Goal: Task Accomplishment & Management: Use online tool/utility

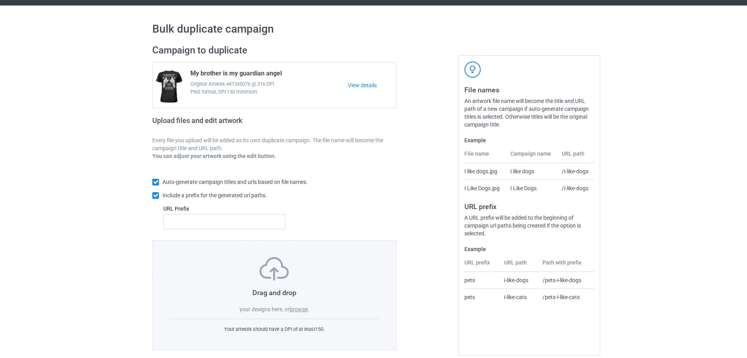
scroll to position [25, 0]
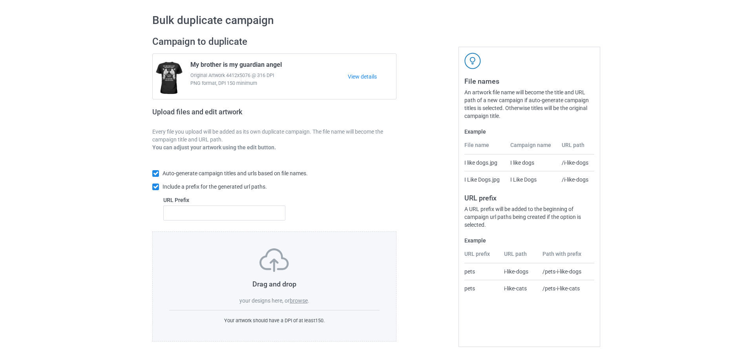
click at [298, 302] on label "browse" at bounding box center [299, 300] width 18 height 6
click at [0, 0] on input "browse" at bounding box center [0, 0] width 0 height 0
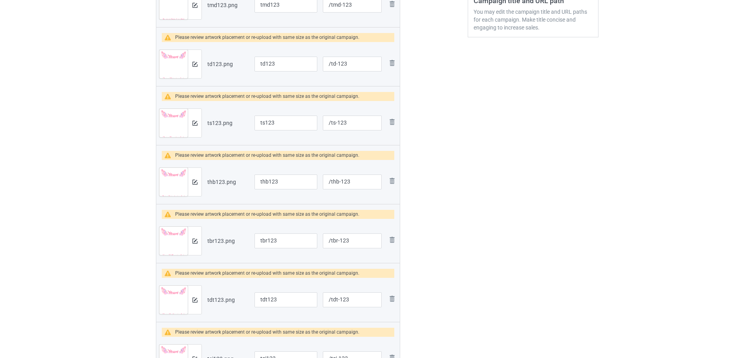
scroll to position [104, 0]
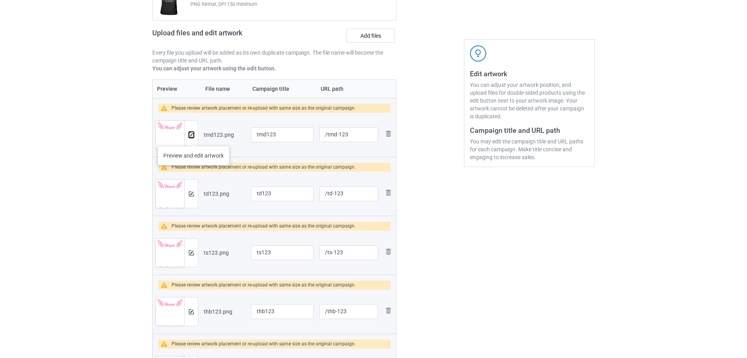
click at [194, 138] on button at bounding box center [191, 135] width 5 height 6
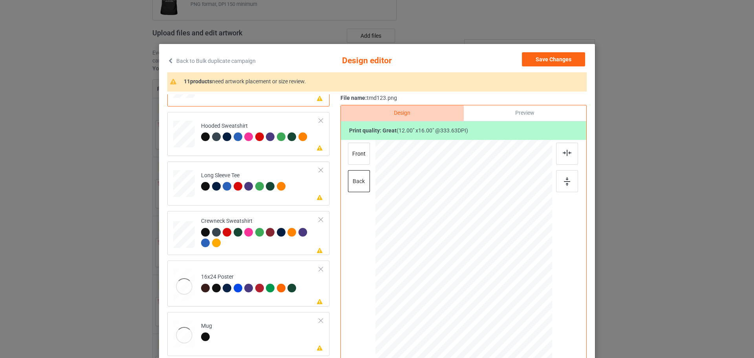
scroll to position [157, 0]
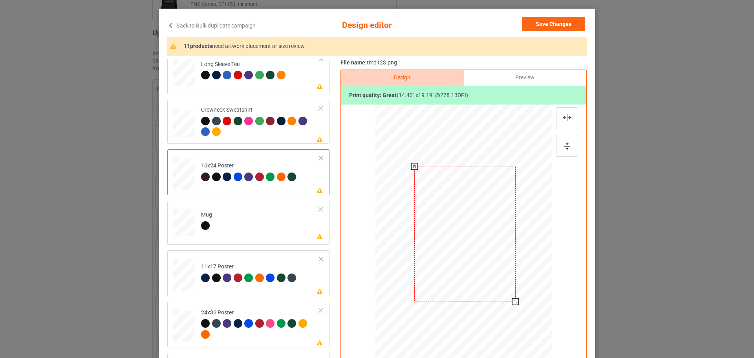
scroll to position [79, 0]
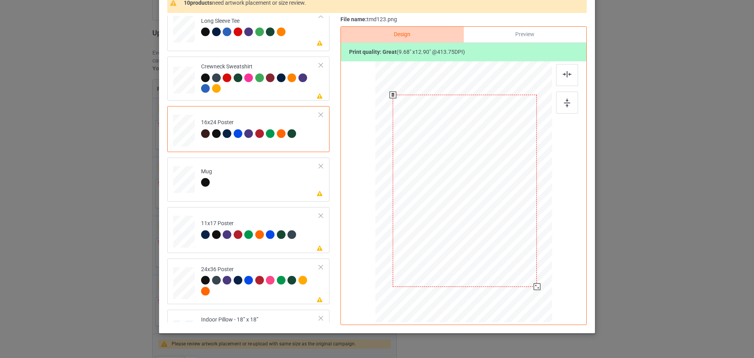
drag, startPoint x: 513, startPoint y: 256, endPoint x: 524, endPoint y: 292, distance: 36.9
click at [524, 292] on div at bounding box center [465, 191] width 168 height 254
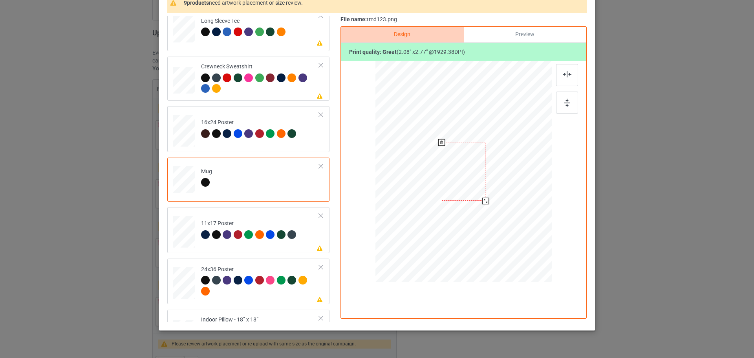
drag, startPoint x: 511, startPoint y: 241, endPoint x: 486, endPoint y: 196, distance: 51.0
click at [486, 196] on div at bounding box center [463, 171] width 177 height 73
drag, startPoint x: 471, startPoint y: 180, endPoint x: 519, endPoint y: 179, distance: 48.3
click at [519, 179] on div at bounding box center [512, 170] width 44 height 59
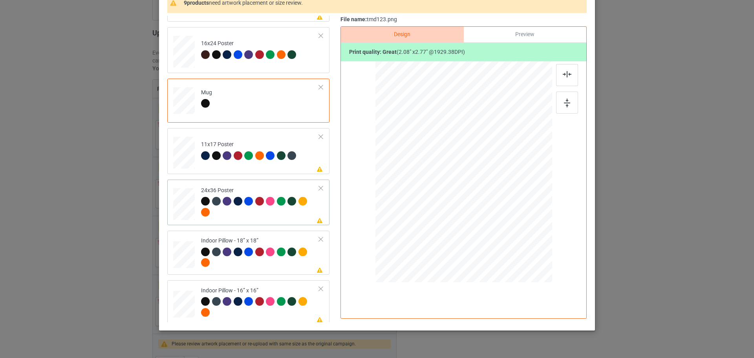
scroll to position [238, 0]
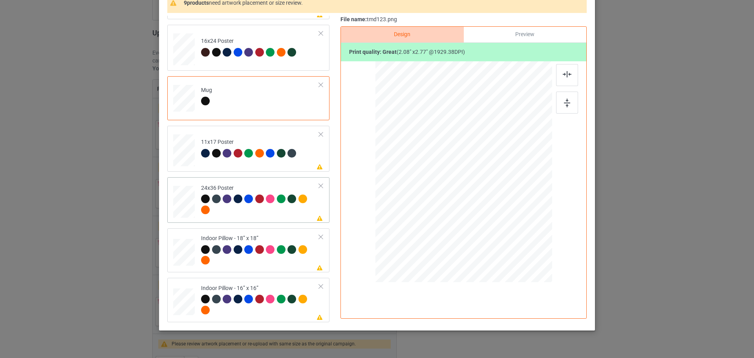
click at [197, 182] on td "Please review artwork placement 24x36 Poster" at bounding box center [260, 200] width 127 height 40
drag, startPoint x: 507, startPoint y: 233, endPoint x: 501, endPoint y: 223, distance: 11.5
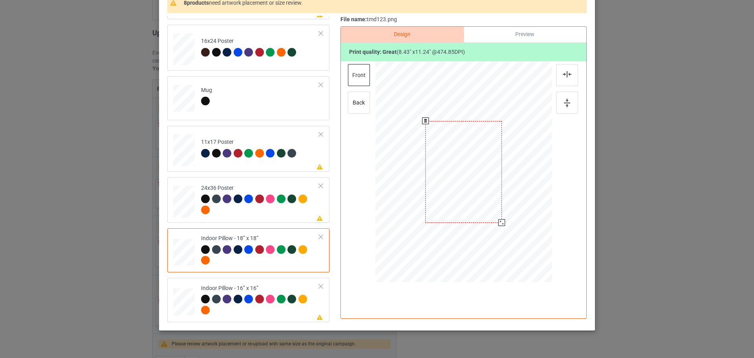
click at [501, 223] on div at bounding box center [501, 222] width 7 height 7
drag, startPoint x: 513, startPoint y: 242, endPoint x: 504, endPoint y: 222, distance: 22.3
click at [504, 222] on div at bounding box center [503, 225] width 7 height 7
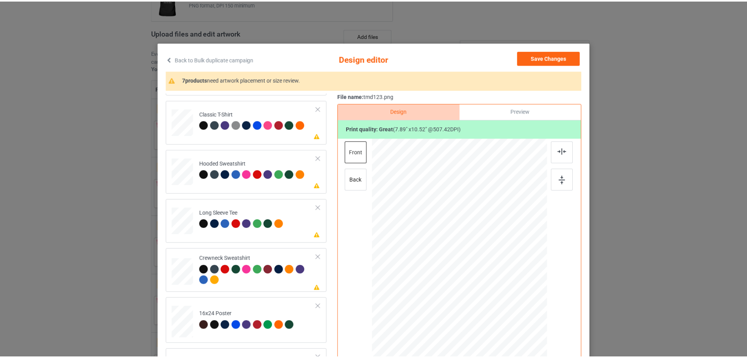
scroll to position [0, 0]
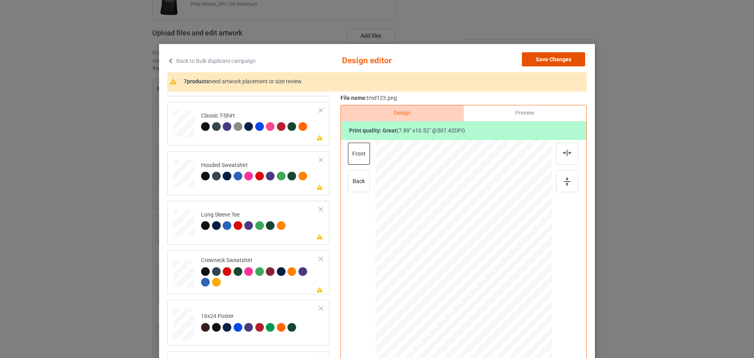
click at [554, 56] on button "Save Changes" at bounding box center [553, 59] width 63 height 14
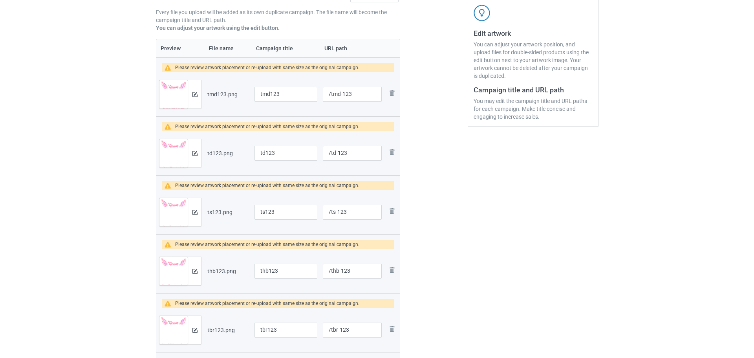
scroll to position [182, 0]
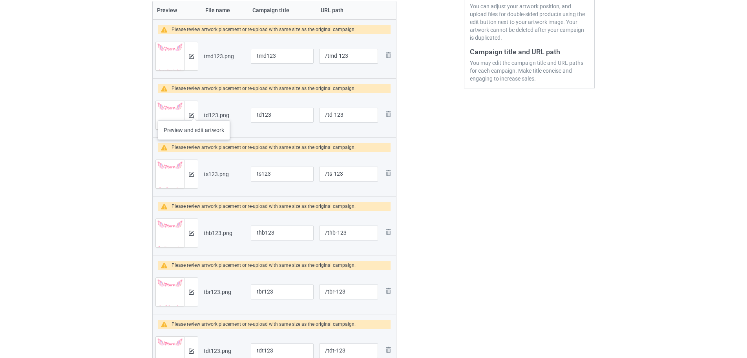
click at [194, 112] on div at bounding box center [191, 115] width 14 height 28
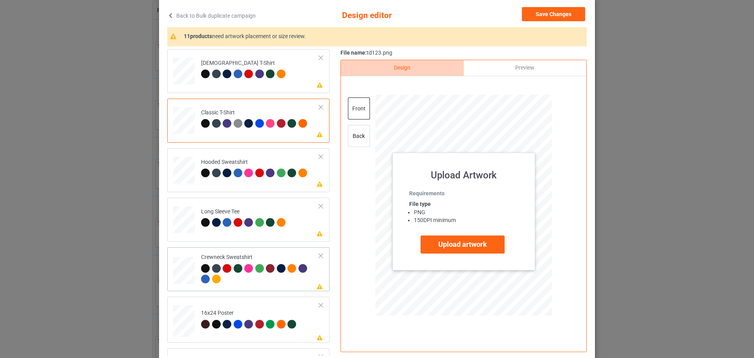
scroll to position [95, 0]
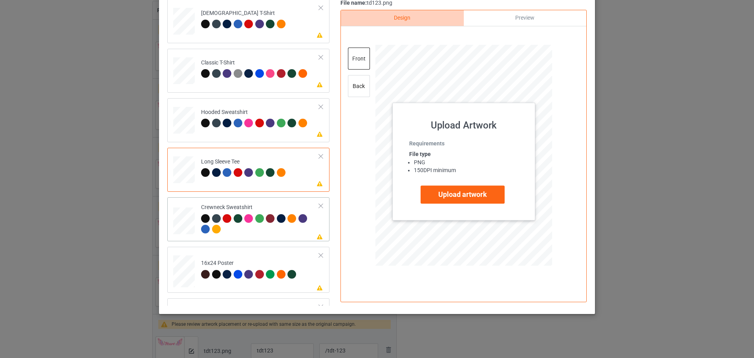
click at [183, 23] on div at bounding box center [184, 18] width 8 height 9
click at [180, 23] on div at bounding box center [184, 18] width 8 height 9
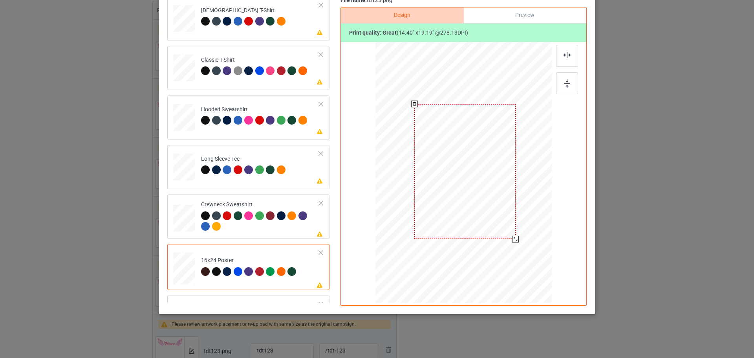
scroll to position [98, 0]
drag, startPoint x: 509, startPoint y: 236, endPoint x: 522, endPoint y: 268, distance: 34.1
click at [522, 268] on div at bounding box center [465, 172] width 168 height 254
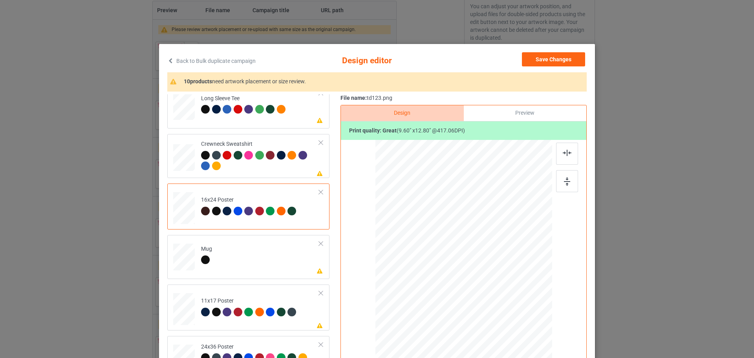
scroll to position [199, 0]
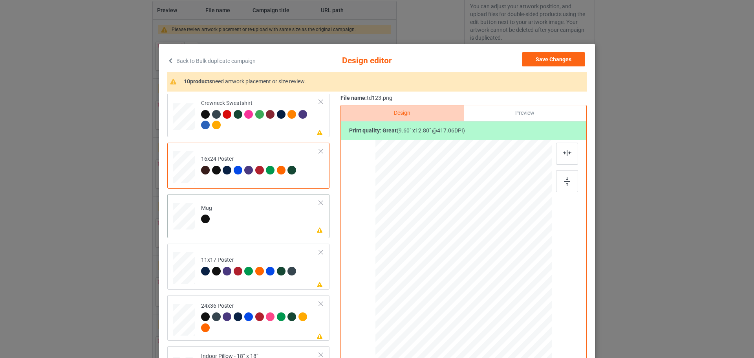
drag, startPoint x: 512, startPoint y: 319, endPoint x: 483, endPoint y: 277, distance: 51.0
click at [483, 277] on div at bounding box center [485, 278] width 7 height 7
drag, startPoint x: 474, startPoint y: 263, endPoint x: 524, endPoint y: 262, distance: 49.1
click at [524, 262] on div at bounding box center [512, 249] width 43 height 57
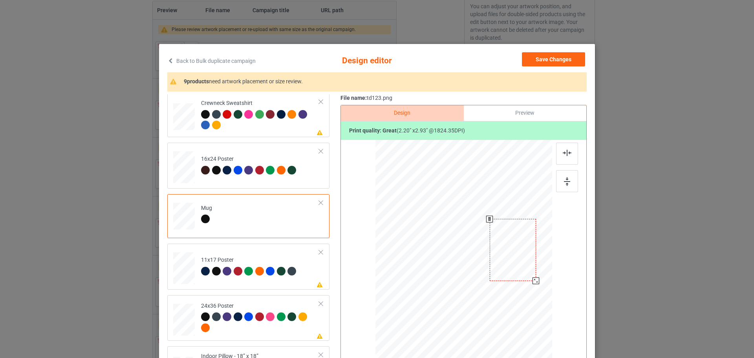
click at [533, 280] on div at bounding box center [536, 280] width 7 height 7
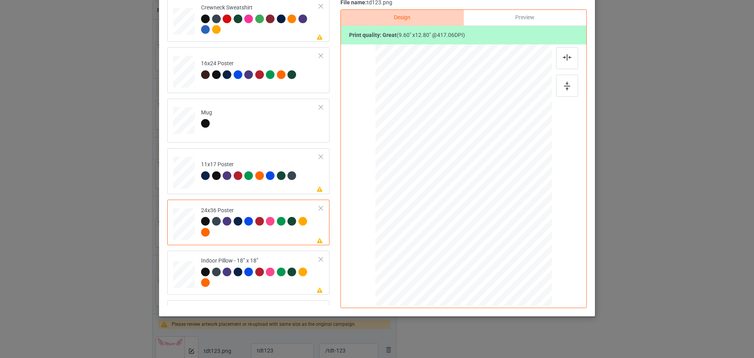
scroll to position [98, 0]
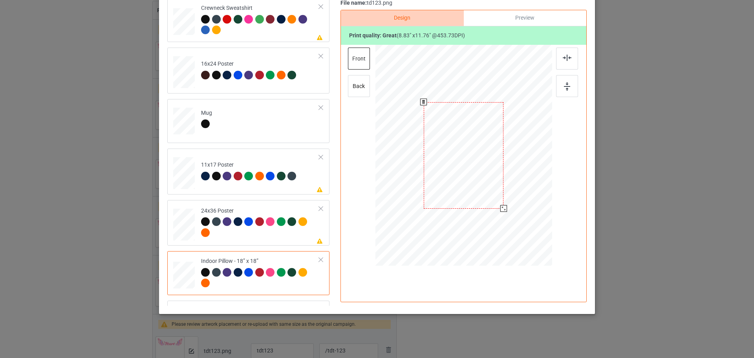
drag, startPoint x: 512, startPoint y: 226, endPoint x: 502, endPoint y: 207, distance: 21.8
click at [502, 207] on div at bounding box center [503, 208] width 7 height 7
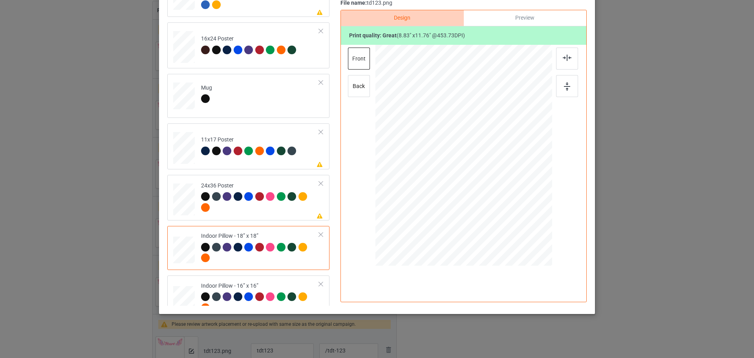
scroll to position [238, 0]
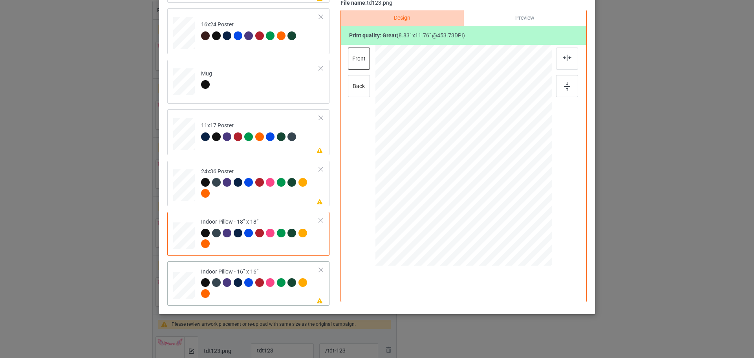
drag, startPoint x: 512, startPoint y: 224, endPoint x: 497, endPoint y: 207, distance: 22.3
click at [500, 207] on div at bounding box center [503, 207] width 7 height 7
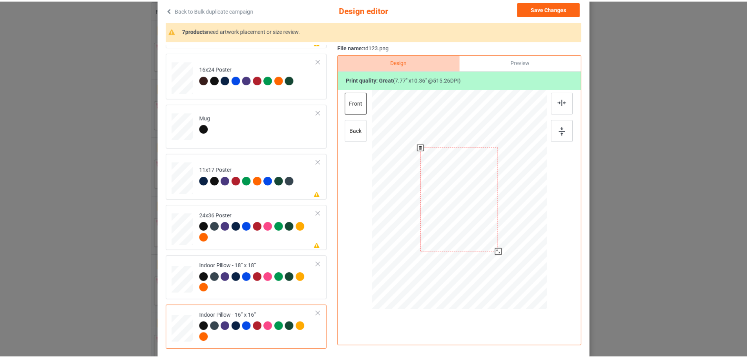
scroll to position [0, 0]
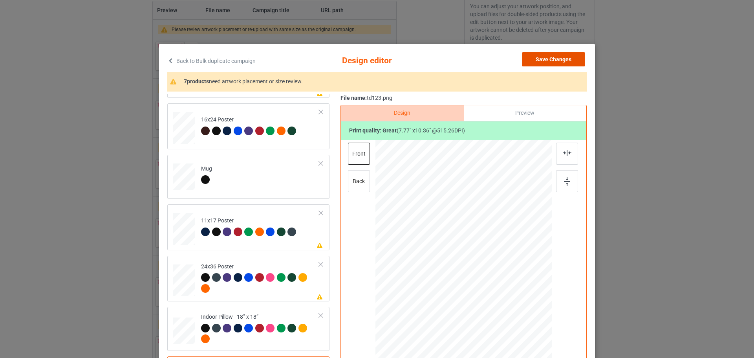
click at [559, 54] on button "Save Changes" at bounding box center [553, 59] width 63 height 14
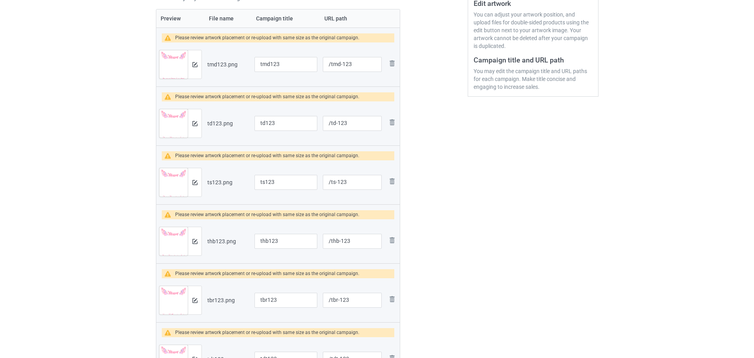
scroll to position [222, 0]
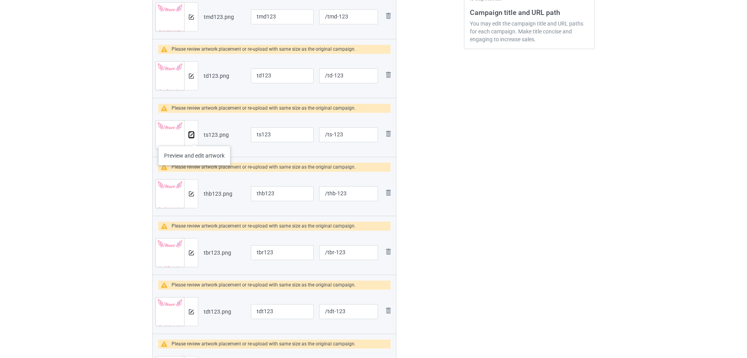
click at [192, 137] on img at bounding box center [191, 134] width 5 height 5
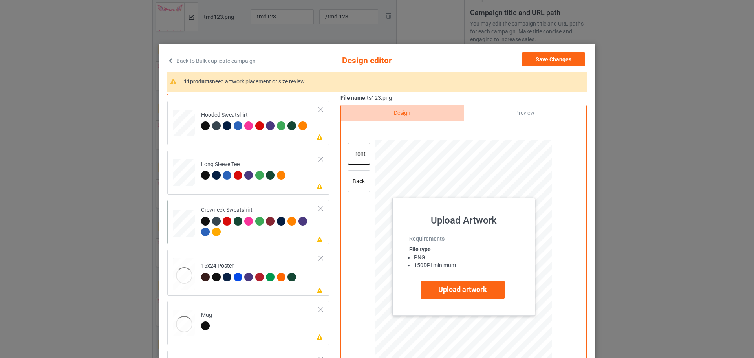
scroll to position [118, 0]
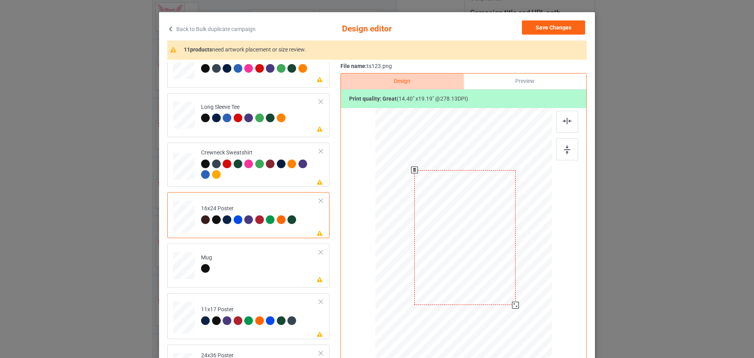
scroll to position [79, 0]
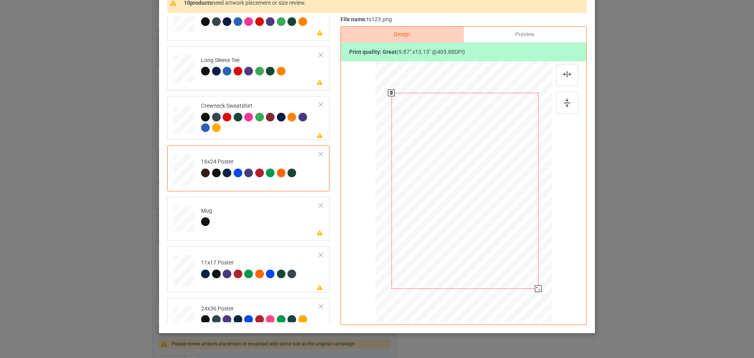
drag, startPoint x: 514, startPoint y: 258, endPoint x: 523, endPoint y: 297, distance: 40.7
click at [523, 297] on div at bounding box center [465, 191] width 168 height 254
click at [197, 224] on td "Please review artwork placement Mug" at bounding box center [260, 217] width 127 height 35
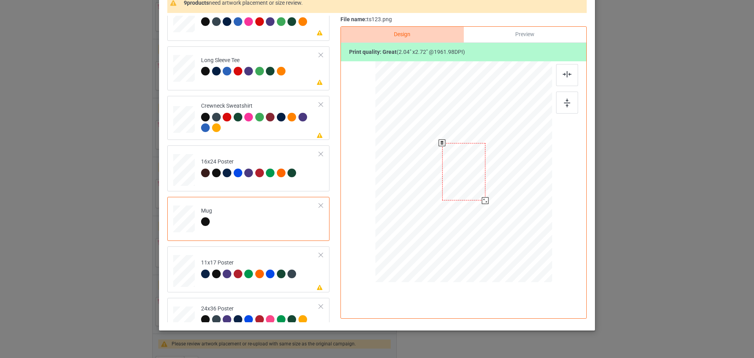
drag, startPoint x: 512, startPoint y: 241, endPoint x: 483, endPoint y: 199, distance: 51.1
click at [483, 199] on div at bounding box center [485, 200] width 7 height 7
drag, startPoint x: 467, startPoint y: 188, endPoint x: 515, endPoint y: 187, distance: 47.9
click at [515, 187] on div at bounding box center [511, 170] width 43 height 57
click at [532, 203] on div at bounding box center [535, 202] width 7 height 7
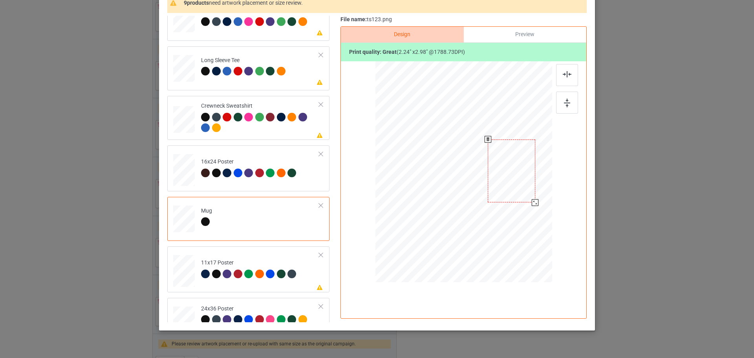
click at [526, 187] on div at bounding box center [512, 170] width 48 height 63
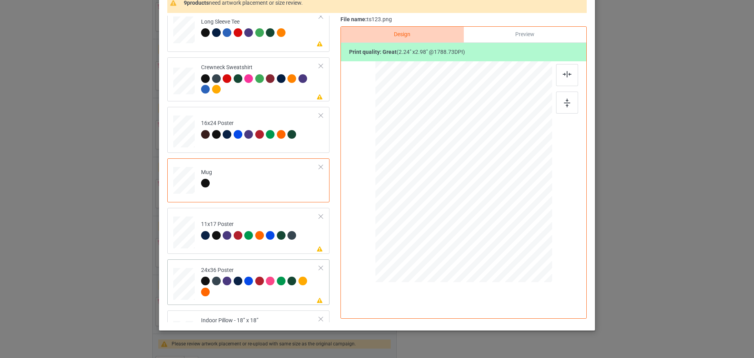
scroll to position [196, 0]
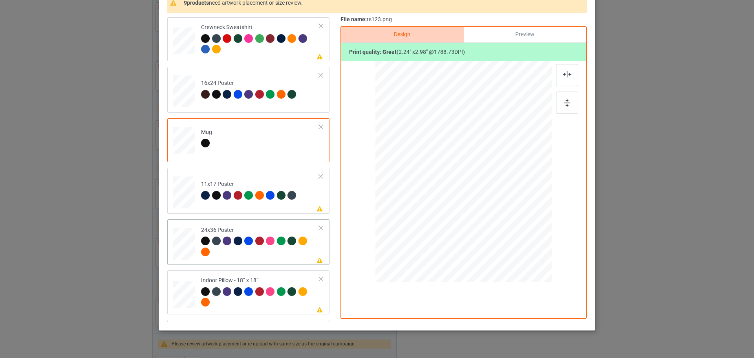
drag, startPoint x: 177, startPoint y: 244, endPoint x: 184, endPoint y: 245, distance: 6.7
drag, startPoint x: 505, startPoint y: 229, endPoint x: 503, endPoint y: 225, distance: 4.8
click at [503, 225] on div at bounding box center [504, 225] width 7 height 7
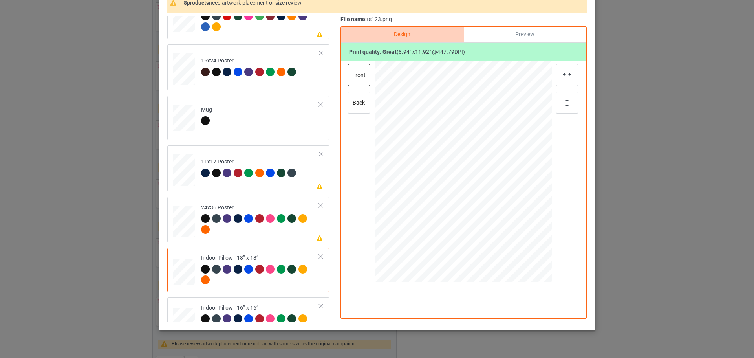
scroll to position [238, 0]
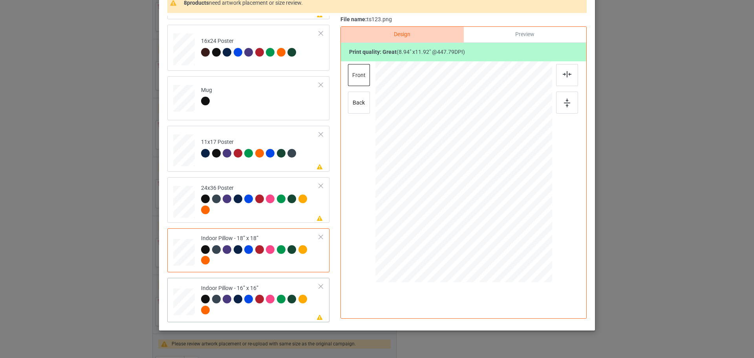
drag, startPoint x: 182, startPoint y: 302, endPoint x: 198, endPoint y: 296, distance: 17.1
drag, startPoint x: 514, startPoint y: 244, endPoint x: 506, endPoint y: 228, distance: 17.9
click at [506, 228] on div at bounding box center [506, 228] width 7 height 7
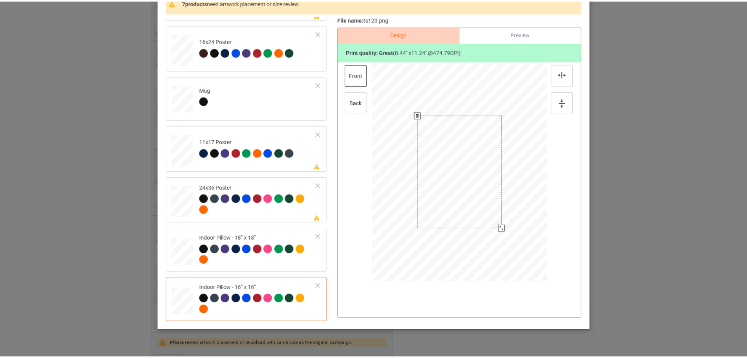
scroll to position [0, 0]
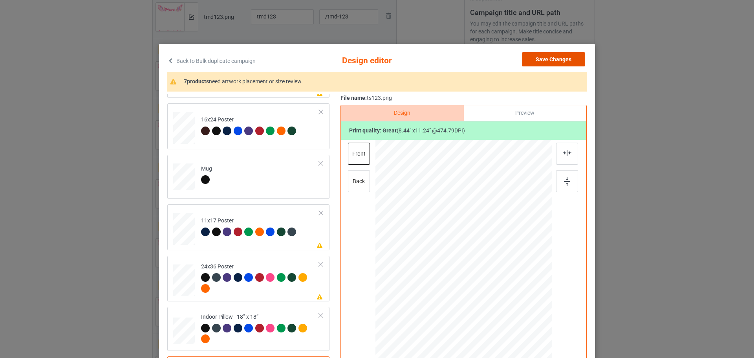
click at [548, 62] on button "Save Changes" at bounding box center [553, 59] width 63 height 14
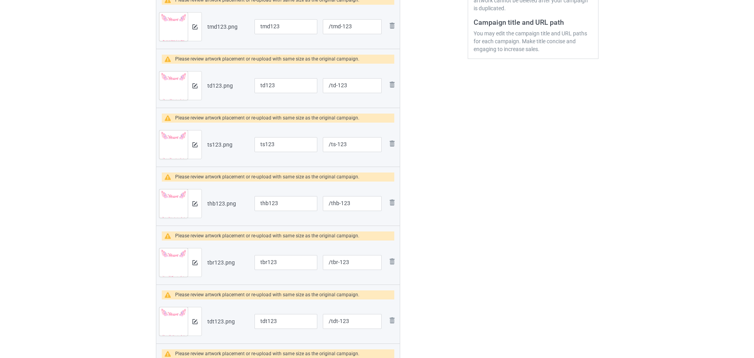
scroll to position [222, 0]
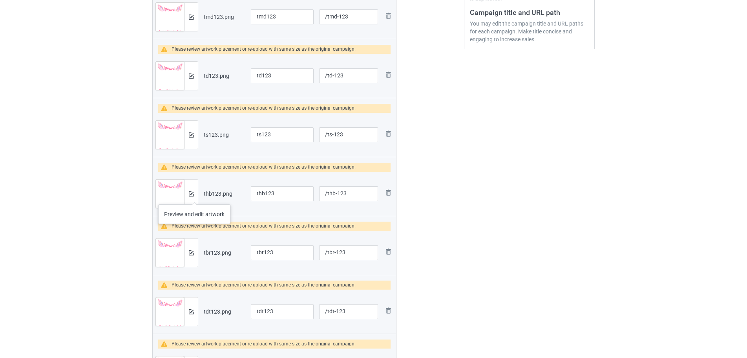
click at [194, 196] on div at bounding box center [191, 193] width 14 height 28
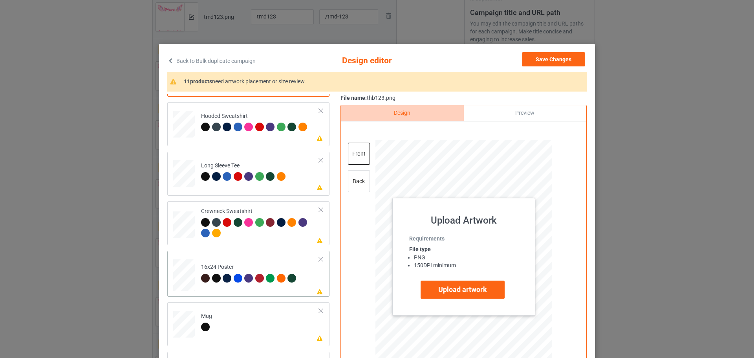
scroll to position [157, 0]
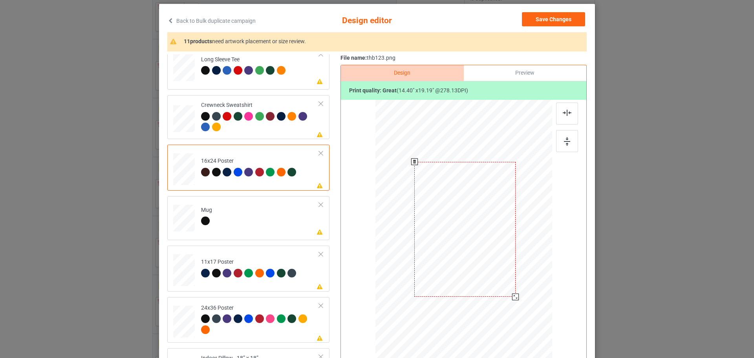
scroll to position [79, 0]
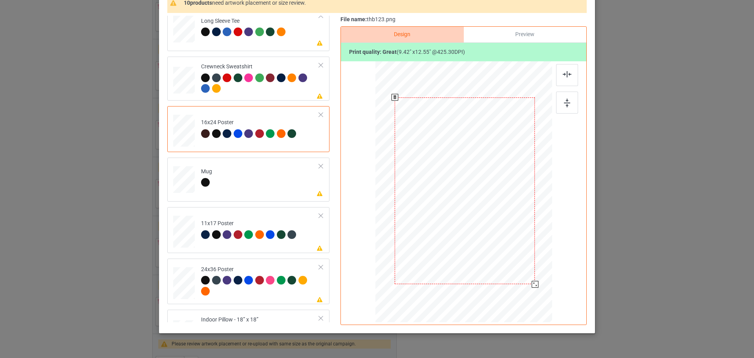
drag, startPoint x: 511, startPoint y: 256, endPoint x: 518, endPoint y: 289, distance: 33.7
click at [518, 289] on div at bounding box center [465, 191] width 168 height 254
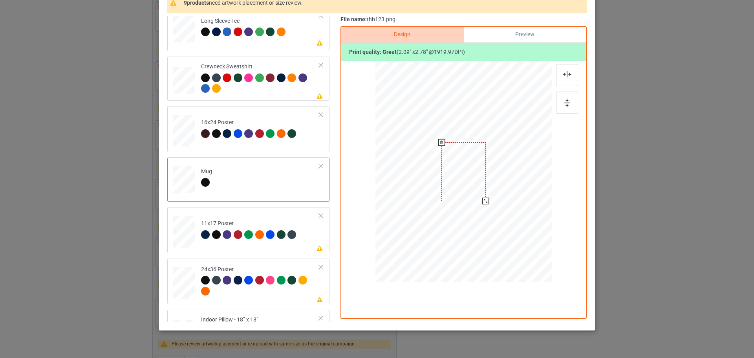
drag, startPoint x: 513, startPoint y: 242, endPoint x: 479, endPoint y: 200, distance: 54.7
click at [482, 201] on div at bounding box center [485, 201] width 7 height 7
click at [507, 180] on div at bounding box center [513, 172] width 44 height 59
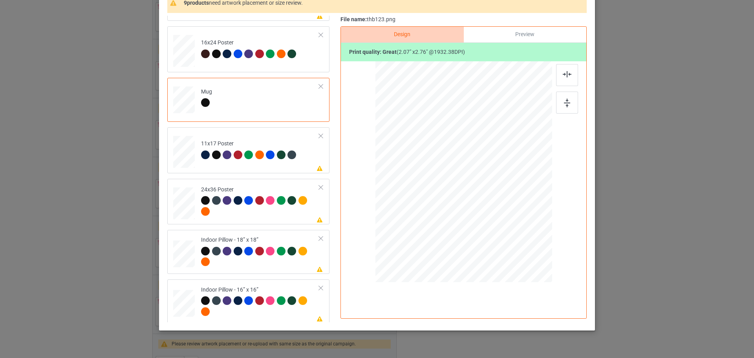
scroll to position [238, 0]
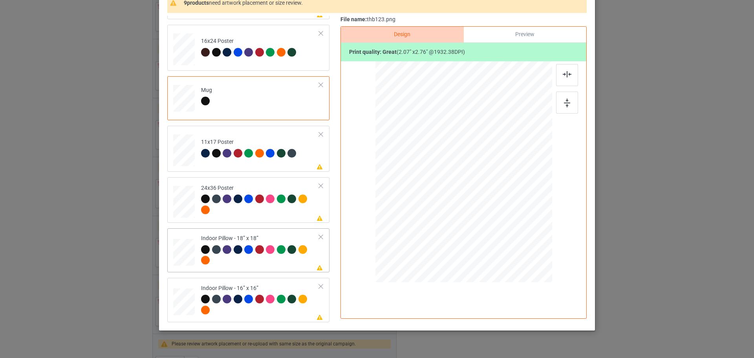
click at [501, 225] on div at bounding box center [504, 225] width 7 height 7
drag, startPoint x: 511, startPoint y: 241, endPoint x: 502, endPoint y: 223, distance: 20.0
click at [502, 223] on div at bounding box center [504, 226] width 7 height 7
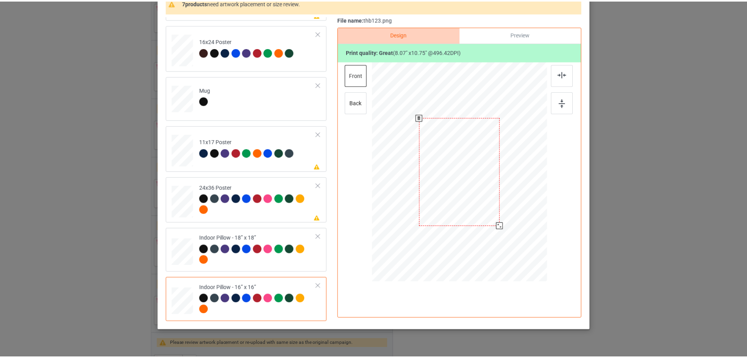
scroll to position [0, 0]
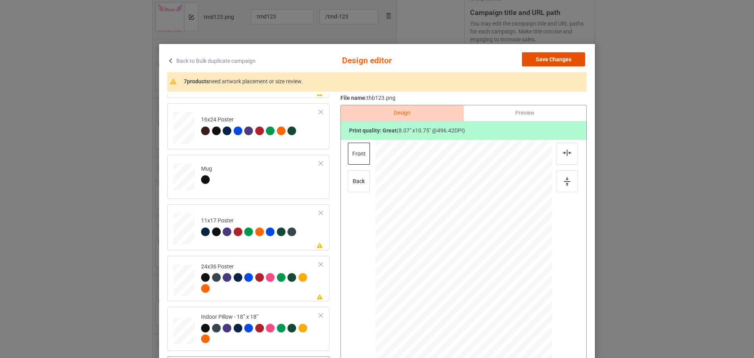
click at [552, 58] on button "Save Changes" at bounding box center [553, 59] width 63 height 14
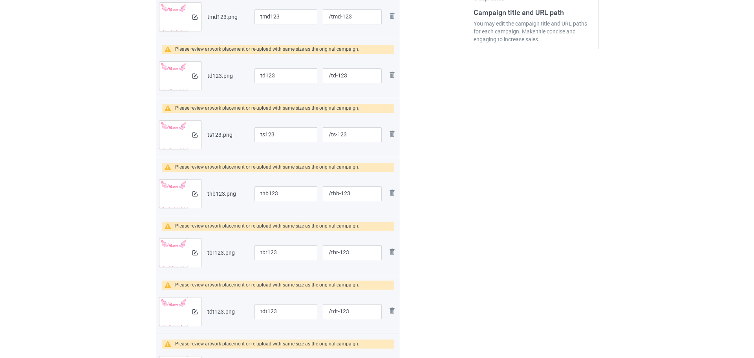
scroll to position [261, 0]
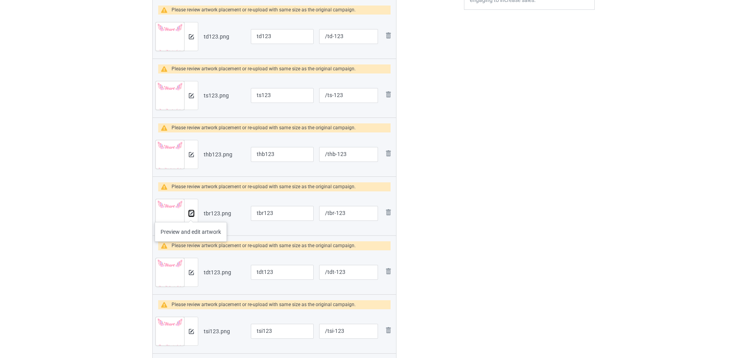
click at [191, 214] on img at bounding box center [191, 213] width 5 height 5
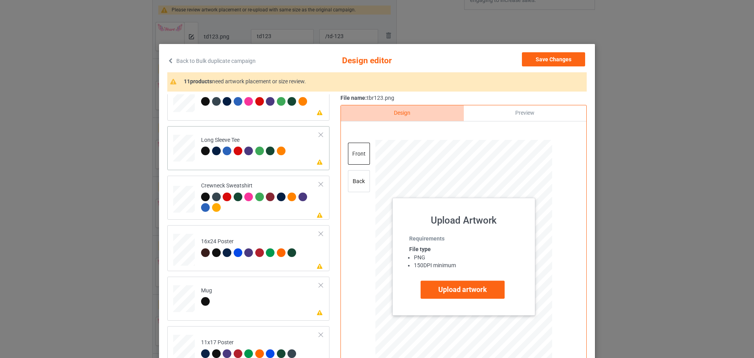
scroll to position [39, 0]
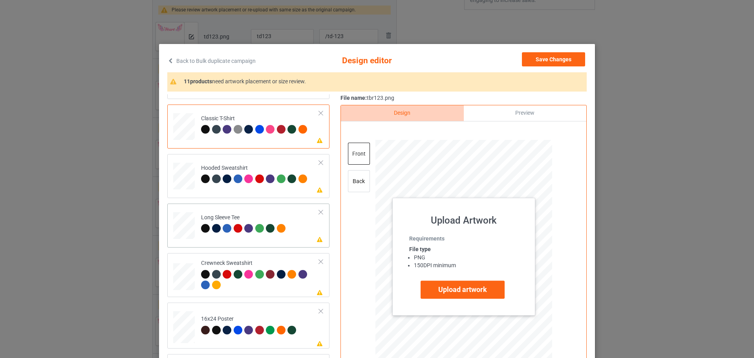
click at [197, 218] on td "Please review artwork placement Long Sleeve Tee" at bounding box center [260, 224] width 127 height 35
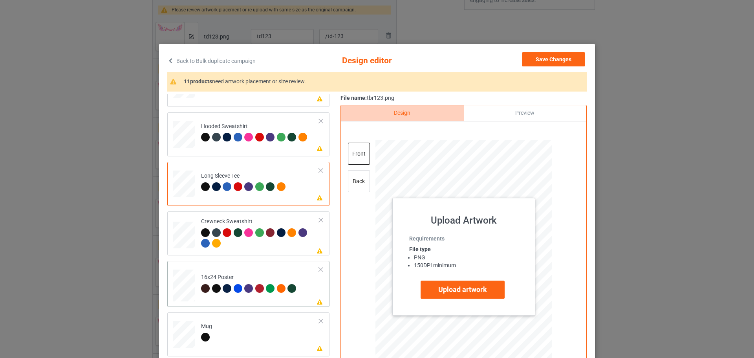
scroll to position [118, 0]
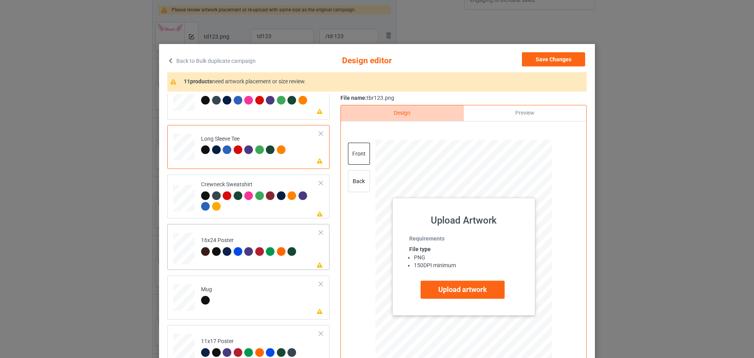
drag, startPoint x: 178, startPoint y: 251, endPoint x: 181, endPoint y: 251, distance: 3.9
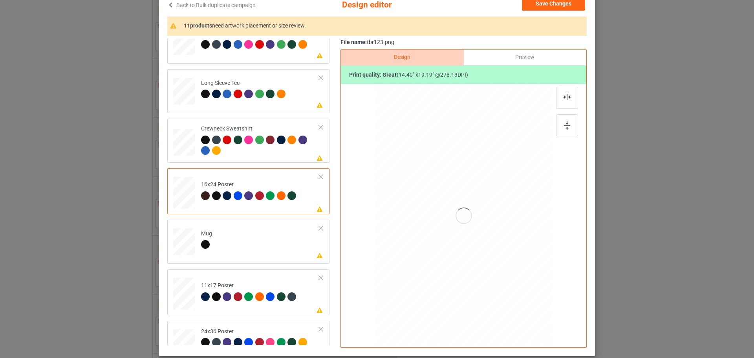
scroll to position [98, 0]
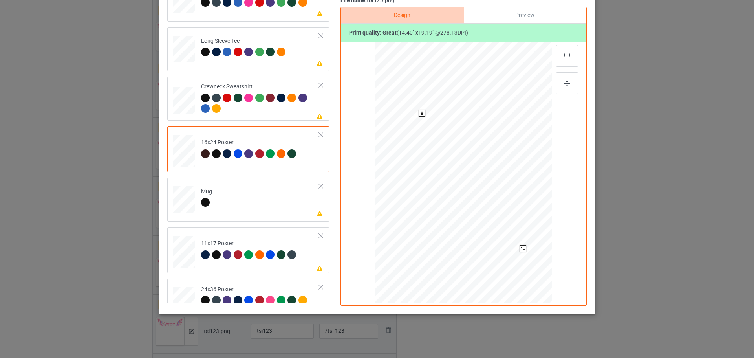
drag, startPoint x: 520, startPoint y: 259, endPoint x: 516, endPoint y: 246, distance: 13.5
click at [516, 246] on div at bounding box center [472, 181] width 101 height 135
drag, startPoint x: 557, startPoint y: 81, endPoint x: 581, endPoint y: 64, distance: 30.0
click at [557, 81] on div at bounding box center [567, 83] width 22 height 22
click at [568, 60] on div at bounding box center [567, 56] width 22 height 22
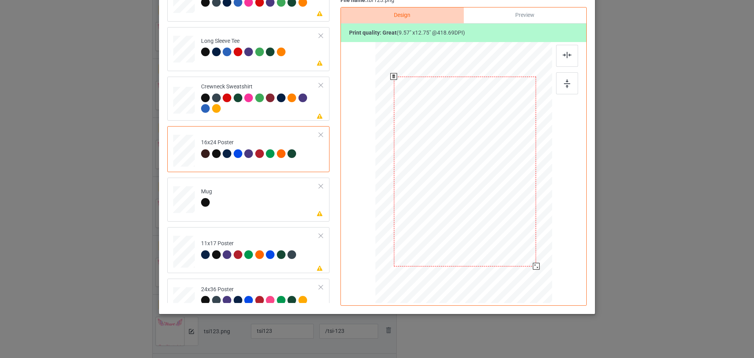
drag, startPoint x: 514, startPoint y: 238, endPoint x: 526, endPoint y: 272, distance: 35.8
click at [526, 272] on div at bounding box center [465, 172] width 168 height 254
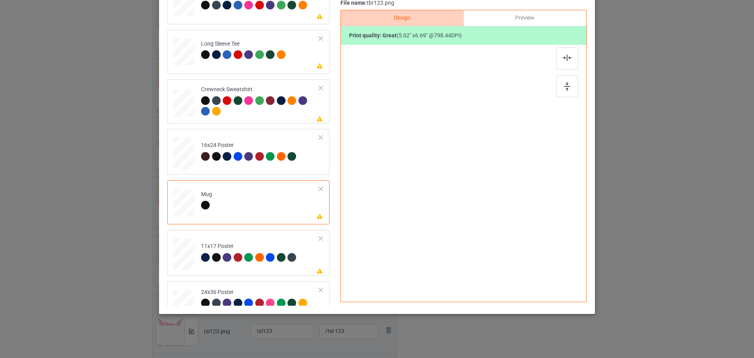
scroll to position [95, 0]
drag, startPoint x: 514, startPoint y: 225, endPoint x: 485, endPoint y: 182, distance: 52.3
click at [485, 182] on div at bounding box center [485, 184] width 7 height 7
drag, startPoint x: 462, startPoint y: 158, endPoint x: 511, endPoint y: 158, distance: 49.1
click at [511, 158] on div at bounding box center [513, 155] width 44 height 58
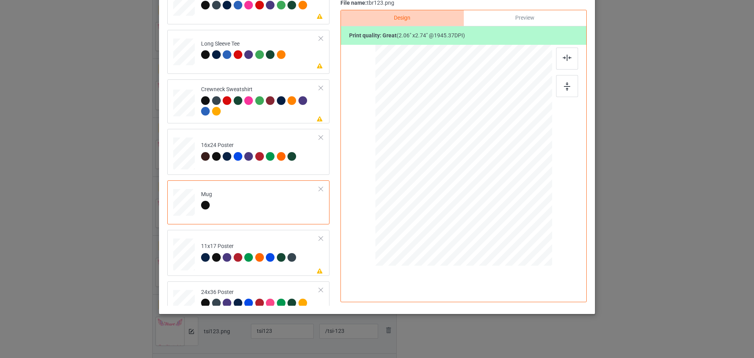
scroll to position [238, 0]
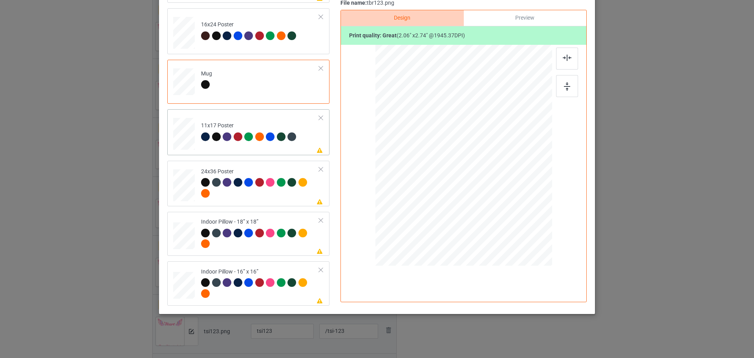
drag, startPoint x: 180, startPoint y: 147, endPoint x: 183, endPoint y: 172, distance: 25.7
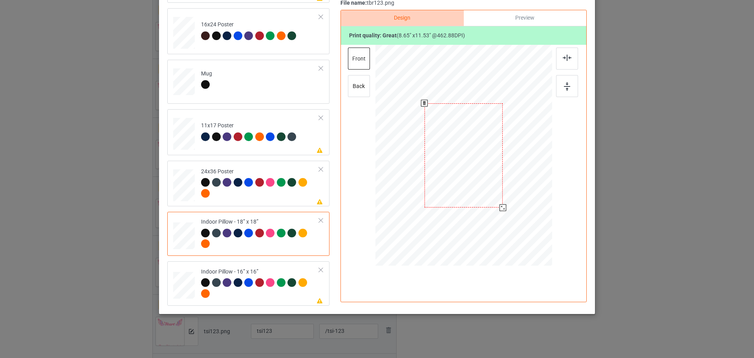
drag, startPoint x: 515, startPoint y: 225, endPoint x: 505, endPoint y: 203, distance: 23.7
click at [505, 203] on div at bounding box center [463, 155] width 176 height 176
drag, startPoint x: 515, startPoint y: 225, endPoint x: 502, endPoint y: 204, distance: 25.0
click at [502, 204] on div at bounding box center [463, 155] width 177 height 176
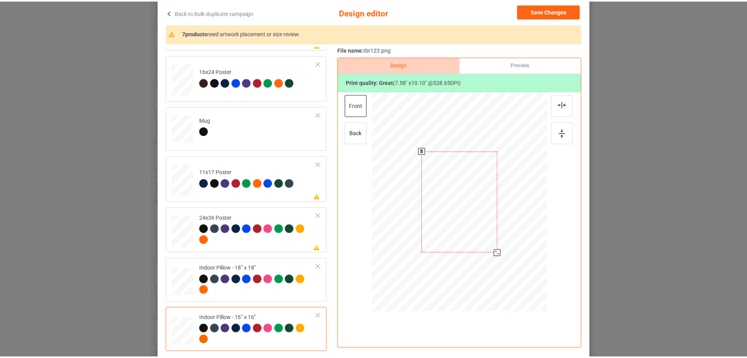
scroll to position [0, 0]
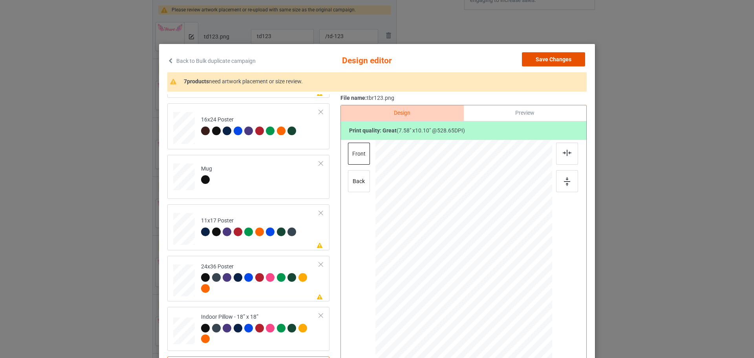
click at [552, 55] on button "Save Changes" at bounding box center [553, 59] width 63 height 14
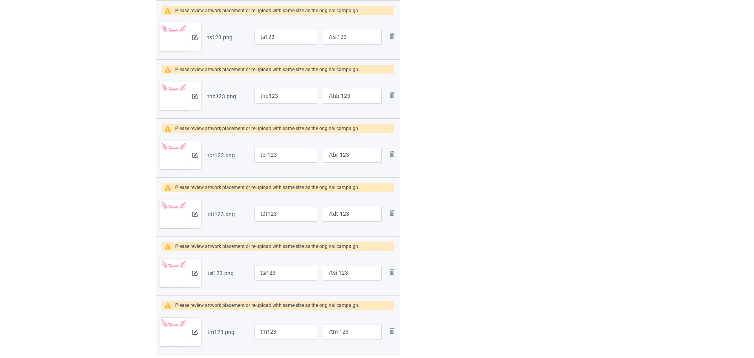
scroll to position [379, 0]
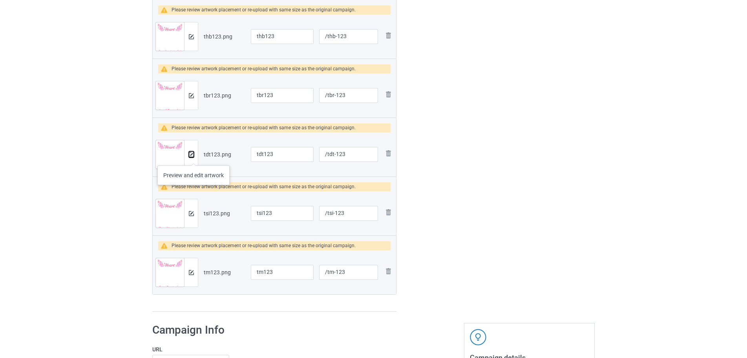
click at [194, 157] on button at bounding box center [191, 154] width 5 height 6
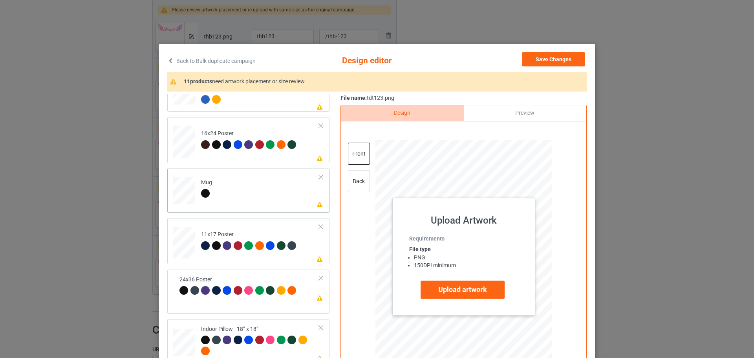
scroll to position [236, 0]
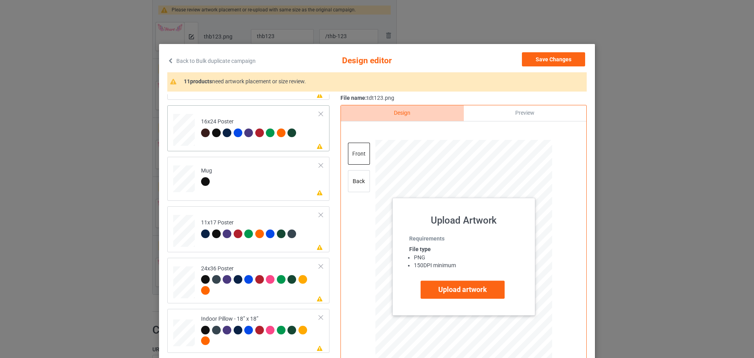
click at [192, 143] on td at bounding box center [185, 128] width 24 height 40
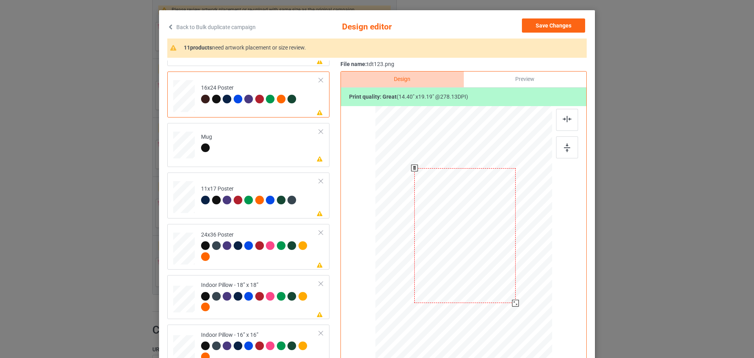
scroll to position [79, 0]
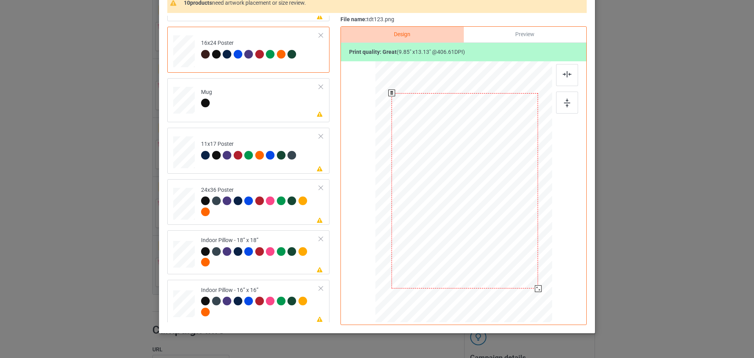
drag, startPoint x: 511, startPoint y: 259, endPoint x: 526, endPoint y: 293, distance: 38.0
click at [526, 293] on div at bounding box center [465, 191] width 168 height 254
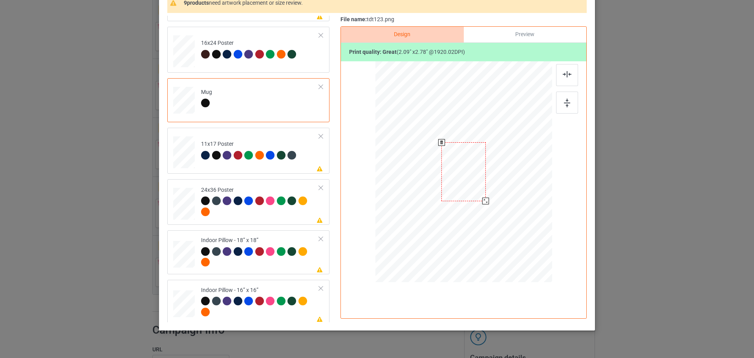
drag, startPoint x: 494, startPoint y: 208, endPoint x: 487, endPoint y: 196, distance: 14.1
click at [487, 196] on div at bounding box center [463, 171] width 177 height 73
drag, startPoint x: 520, startPoint y: 180, endPoint x: 529, endPoint y: 179, distance: 9.4
click at [529, 179] on div at bounding box center [513, 171] width 44 height 59
click at [186, 270] on td at bounding box center [185, 252] width 24 height 38
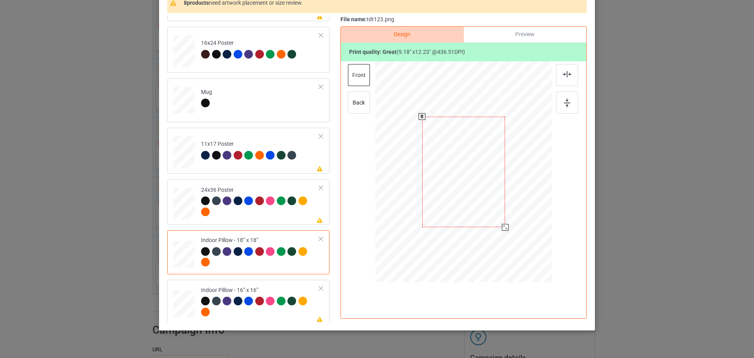
drag, startPoint x: 506, startPoint y: 235, endPoint x: 503, endPoint y: 228, distance: 7.4
click at [503, 228] on div at bounding box center [505, 227] width 7 height 7
drag, startPoint x: 509, startPoint y: 227, endPoint x: 508, endPoint y: 222, distance: 6.1
click at [508, 222] on div at bounding box center [463, 172] width 177 height 176
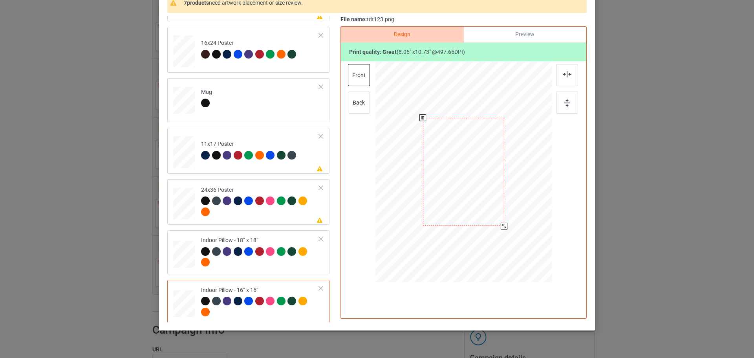
scroll to position [0, 0]
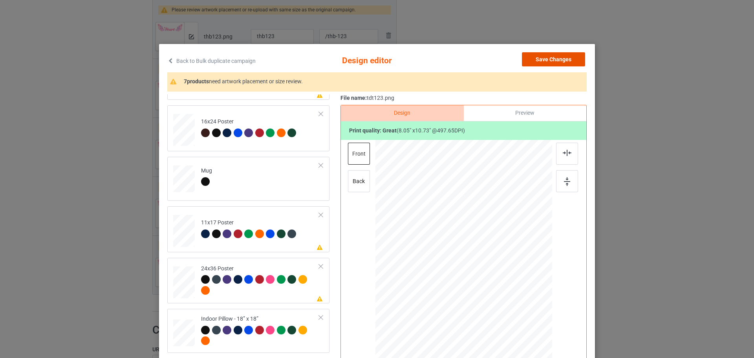
click at [556, 60] on button "Save Changes" at bounding box center [553, 59] width 63 height 14
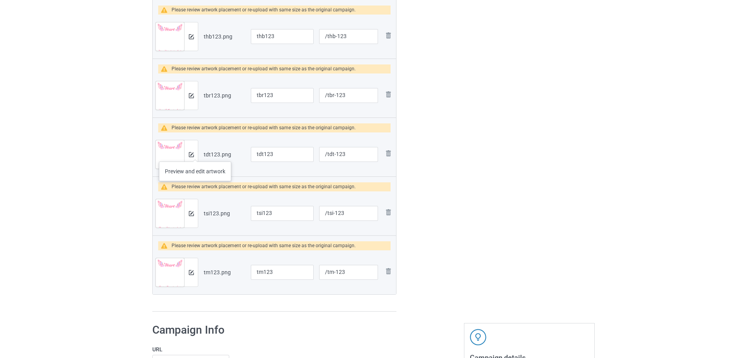
click at [195, 154] on div at bounding box center [191, 154] width 14 height 28
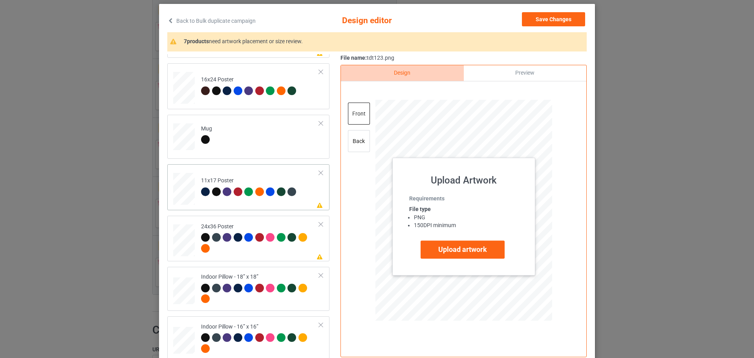
scroll to position [95, 0]
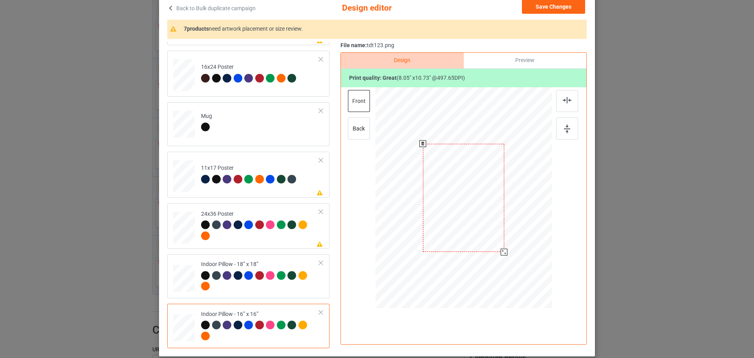
scroll to position [0, 0]
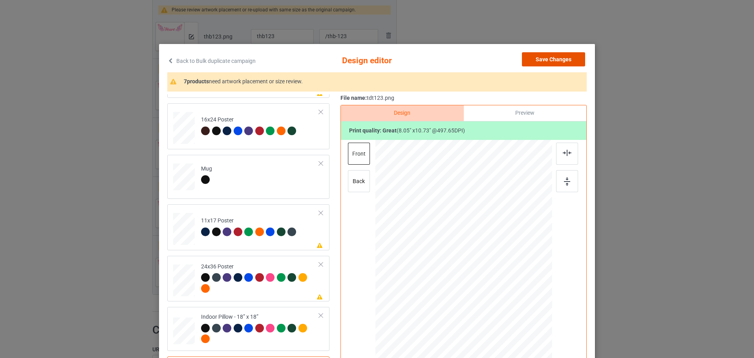
click at [562, 53] on button "Save Changes" at bounding box center [553, 59] width 63 height 14
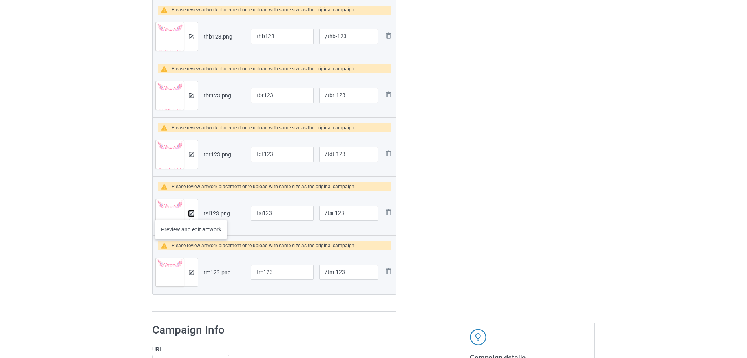
click at [191, 212] on img at bounding box center [191, 213] width 5 height 5
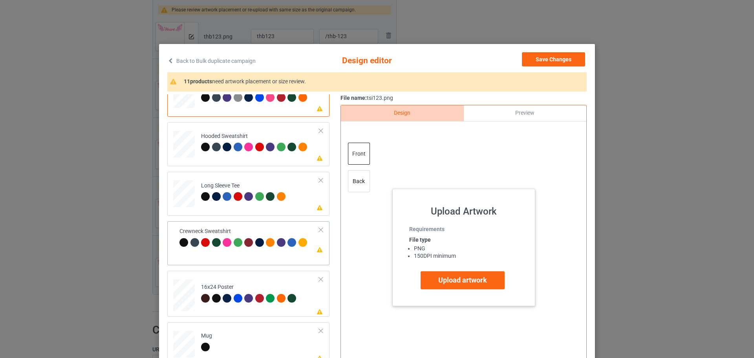
scroll to position [118, 0]
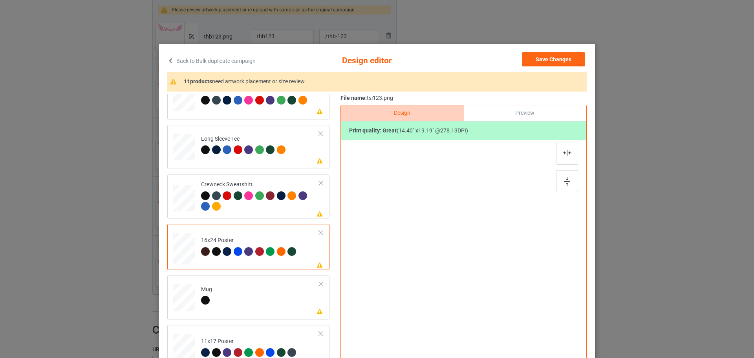
scroll to position [79, 0]
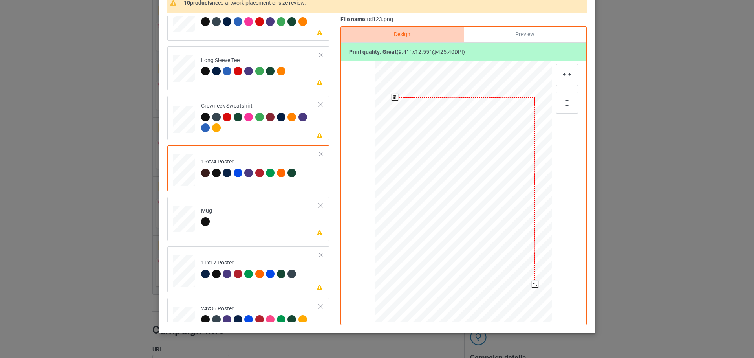
drag, startPoint x: 514, startPoint y: 258, endPoint x: 523, endPoint y: 289, distance: 33.1
click at [523, 291] on div at bounding box center [465, 191] width 168 height 254
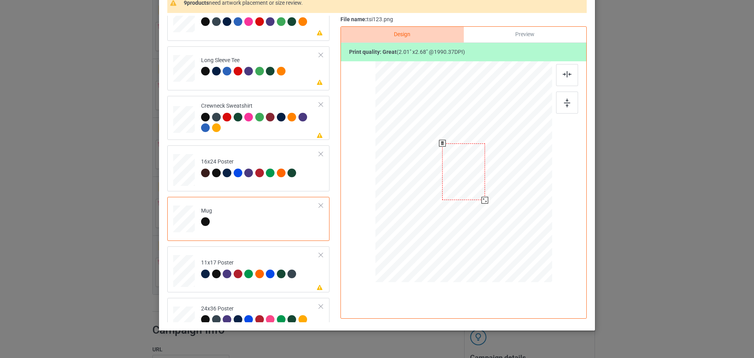
drag, startPoint x: 513, startPoint y: 242, endPoint x: 485, endPoint y: 197, distance: 52.4
click at [485, 197] on div at bounding box center [485, 200] width 7 height 7
drag, startPoint x: 462, startPoint y: 171, endPoint x: 511, endPoint y: 171, distance: 49.1
click at [511, 171] on div at bounding box center [512, 171] width 42 height 57
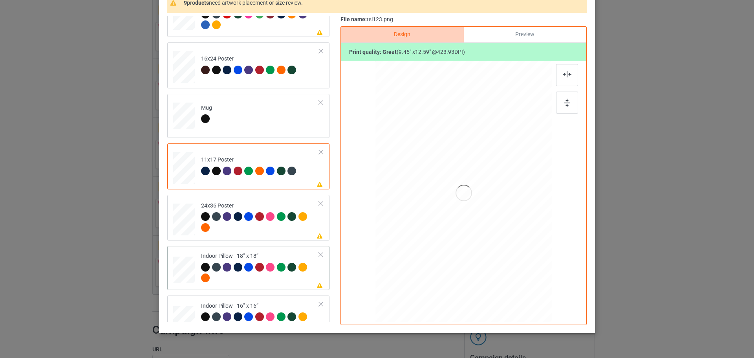
scroll to position [236, 0]
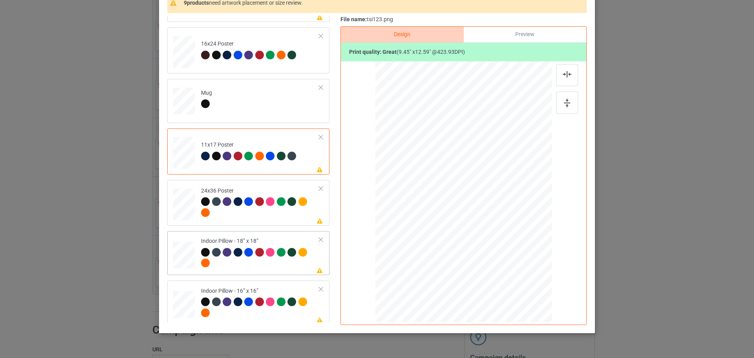
drag, startPoint x: 179, startPoint y: 259, endPoint x: 202, endPoint y: 262, distance: 22.9
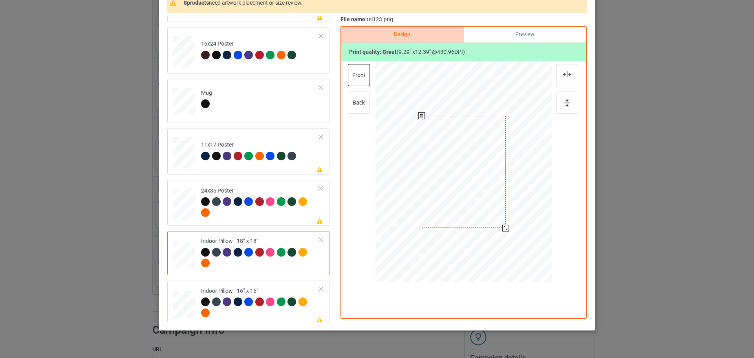
drag, startPoint x: 514, startPoint y: 243, endPoint x: 505, endPoint y: 226, distance: 18.8
click at [505, 226] on div at bounding box center [505, 228] width 7 height 7
drag, startPoint x: 514, startPoint y: 242, endPoint x: 505, endPoint y: 221, distance: 23.1
click at [505, 221] on div at bounding box center [463, 172] width 177 height 176
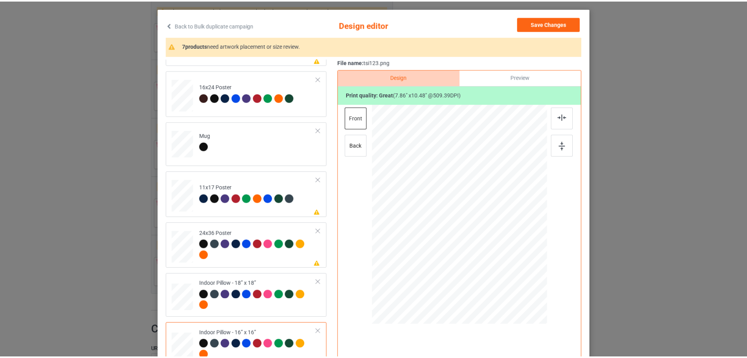
scroll to position [0, 0]
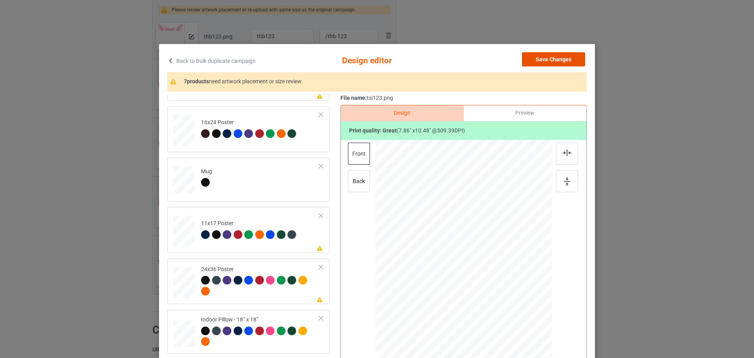
click at [559, 55] on button "Save Changes" at bounding box center [553, 59] width 63 height 14
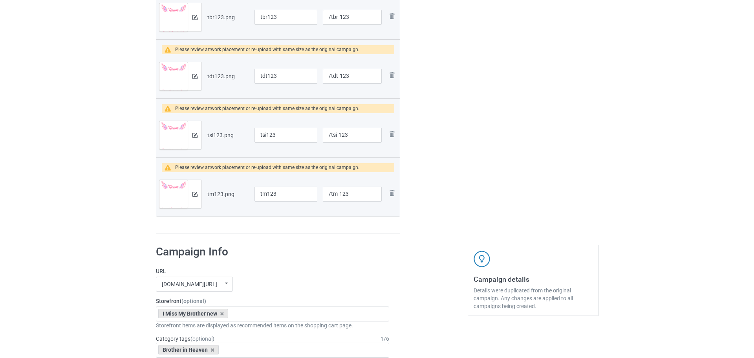
scroll to position [457, 0]
click at [193, 195] on img at bounding box center [191, 193] width 5 height 5
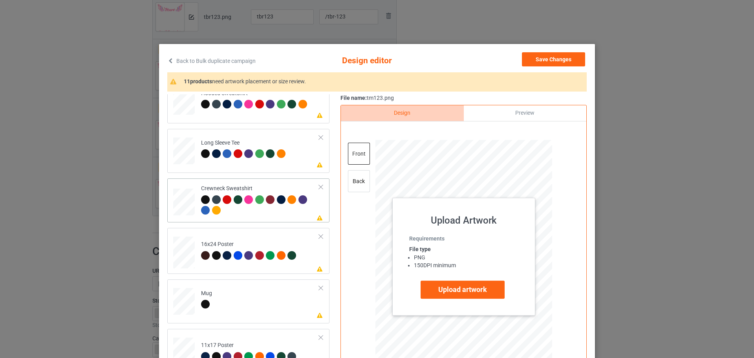
scroll to position [157, 0]
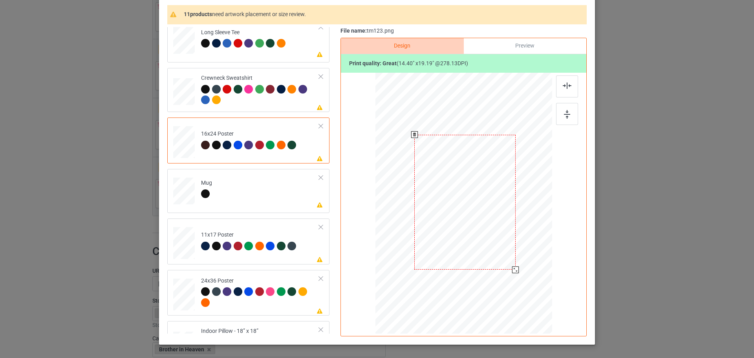
scroll to position [79, 0]
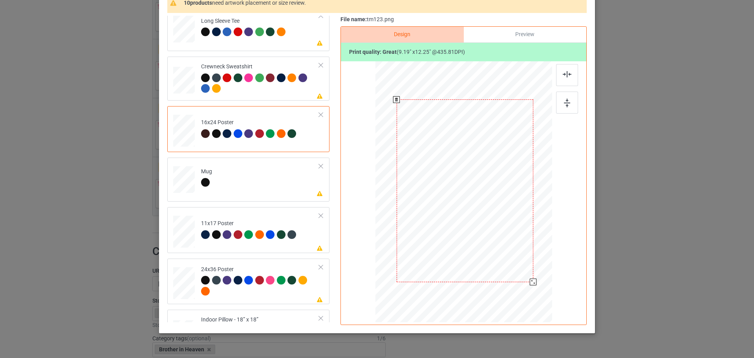
drag, startPoint x: 512, startPoint y: 259, endPoint x: 522, endPoint y: 288, distance: 30.6
click at [522, 288] on div at bounding box center [465, 191] width 168 height 254
drag, startPoint x: 531, startPoint y: 282, endPoint x: 537, endPoint y: 290, distance: 9.8
click at [537, 290] on div at bounding box center [539, 289] width 7 height 7
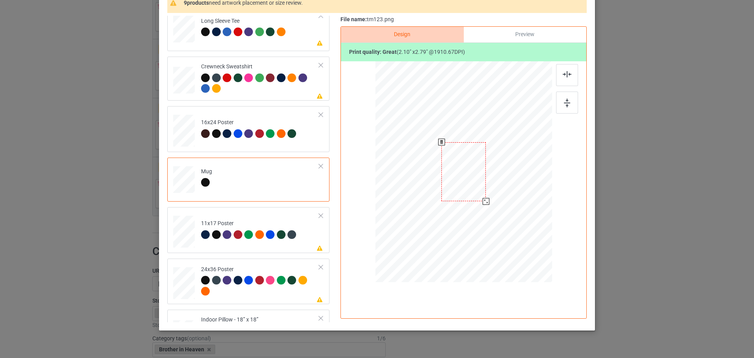
drag, startPoint x: 513, startPoint y: 244, endPoint x: 485, endPoint y: 200, distance: 52.0
click at [485, 200] on div at bounding box center [486, 201] width 7 height 7
drag, startPoint x: 464, startPoint y: 181, endPoint x: 513, endPoint y: 180, distance: 48.7
click at [513, 180] on div at bounding box center [512, 171] width 44 height 59
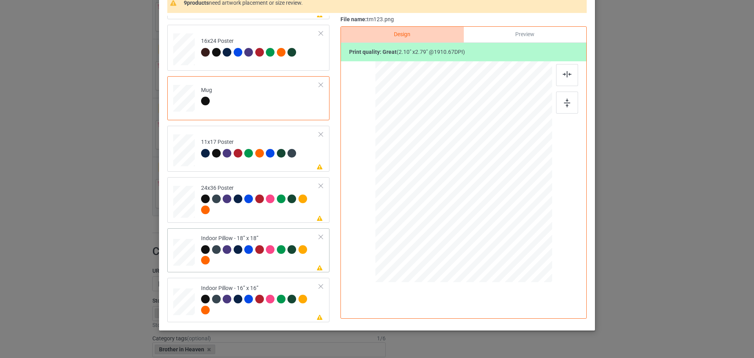
drag, startPoint x: 514, startPoint y: 243, endPoint x: 504, endPoint y: 224, distance: 21.1
click at [504, 224] on div at bounding box center [504, 225] width 7 height 7
drag, startPoint x: 513, startPoint y: 241, endPoint x: 506, endPoint y: 220, distance: 22.1
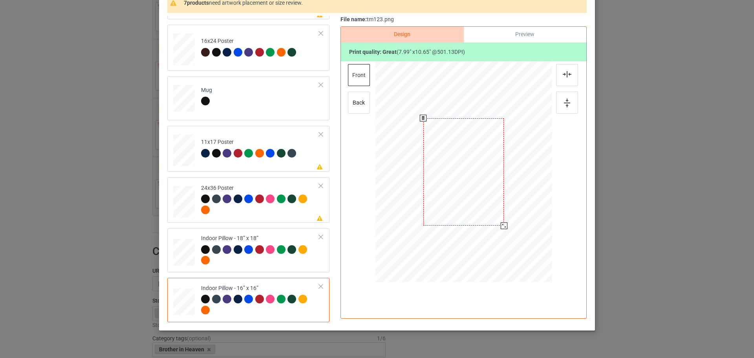
click at [506, 220] on div at bounding box center [463, 172] width 177 height 176
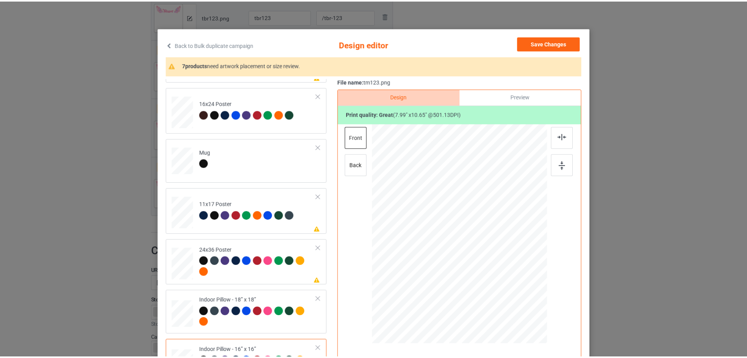
scroll to position [0, 0]
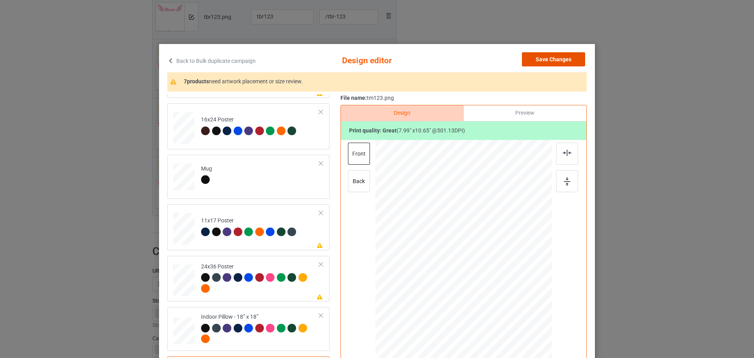
click at [554, 56] on button "Save Changes" at bounding box center [553, 59] width 63 height 14
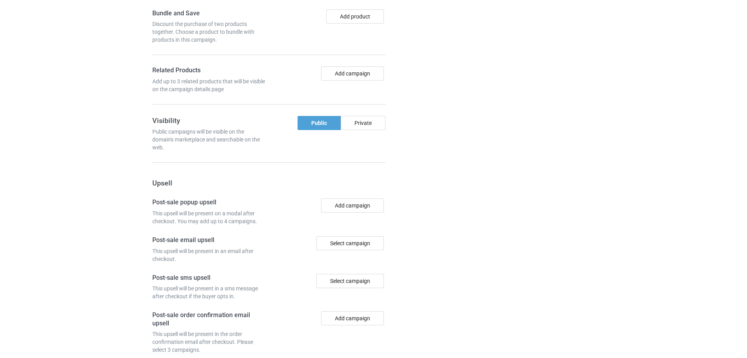
scroll to position [1070, 0]
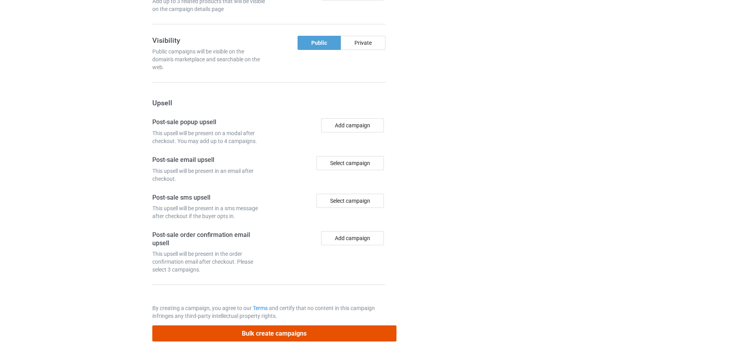
click at [295, 330] on button "Bulk create campaigns" at bounding box center [274, 333] width 244 height 16
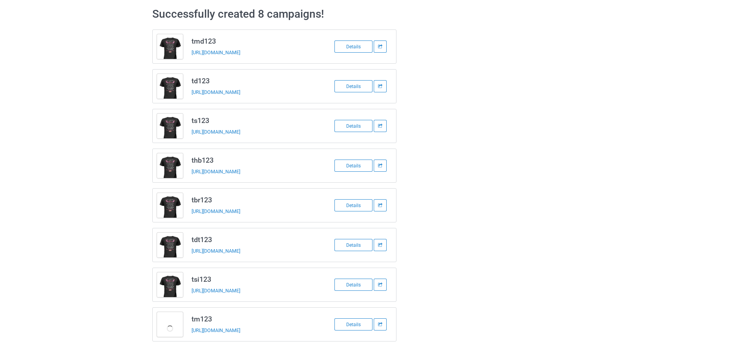
scroll to position [31, 0]
